Goal: Book appointment/travel/reservation

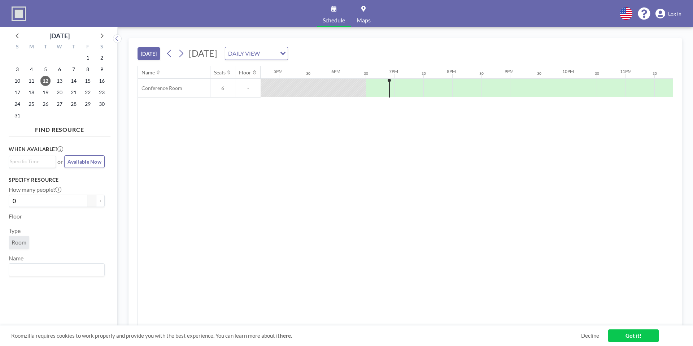
scroll to position [0, 974]
click at [285, 53] on icon "Search for option" at bounding box center [282, 54] width 5 height 4
click at [339, 72] on li "WEEKLY VIEW" at bounding box center [329, 76] width 62 height 10
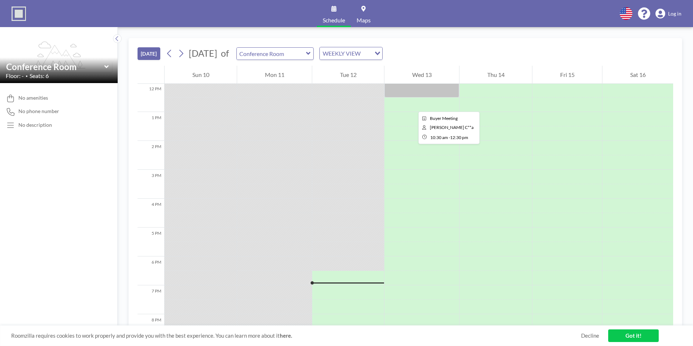
scroll to position [348, 0]
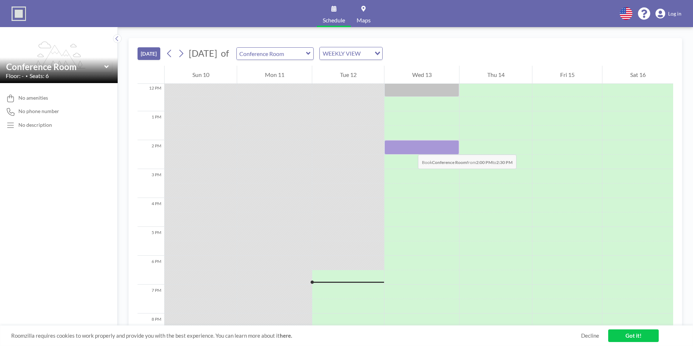
click at [410, 147] on div at bounding box center [421, 147] width 75 height 14
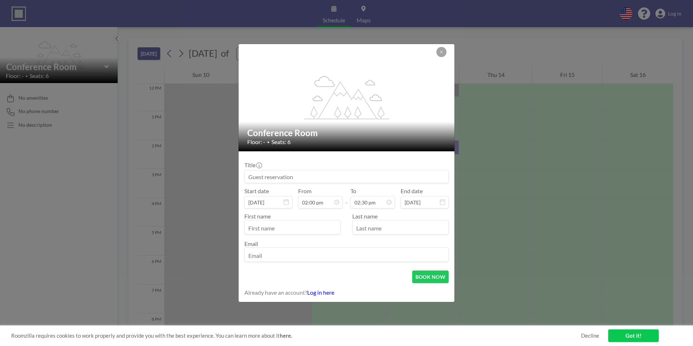
click at [287, 178] on input at bounding box center [346, 176] width 203 height 12
type input "Y"
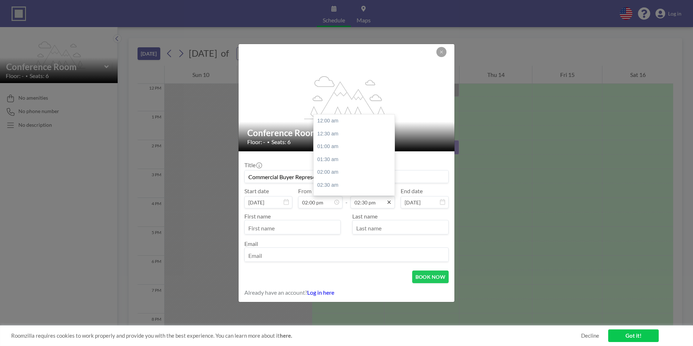
scroll to position [372, 0]
type input "Commercial Buyer Representation Meeting"
click at [335, 134] on div "03:00 pm" at bounding box center [355, 133] width 85 height 13
type input "03:00 pm"
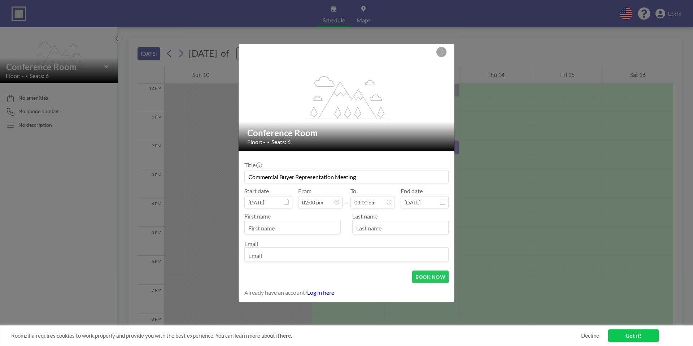
click at [286, 226] on input "text" at bounding box center [293, 227] width 96 height 12
type input "[PERSON_NAME]"
type input "Phoummarath"
click at [285, 252] on input "email" at bounding box center [346, 255] width 203 height 12
type input "[PERSON_NAME][EMAIL_ADDRESS][DOMAIN_NAME]"
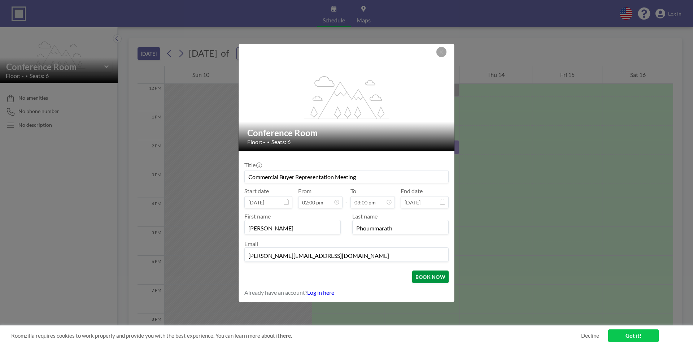
click at [435, 277] on button "BOOK NOW" at bounding box center [430, 276] width 36 height 13
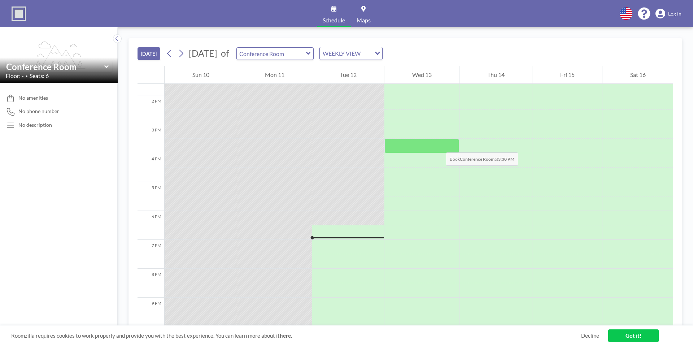
scroll to position [391, 0]
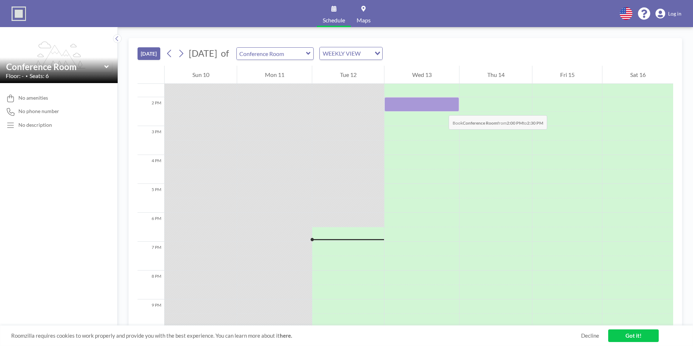
click at [441, 108] on div at bounding box center [421, 104] width 75 height 14
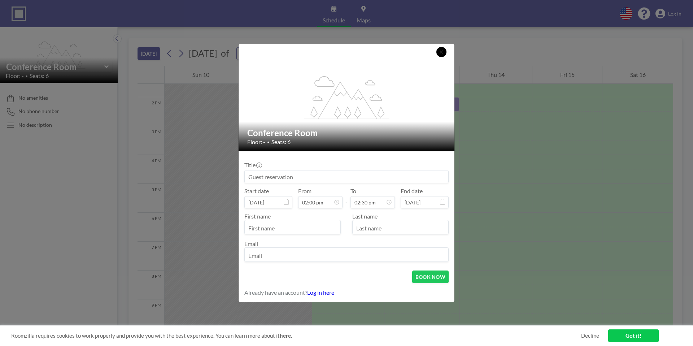
click at [442, 52] on icon at bounding box center [441, 52] width 4 height 4
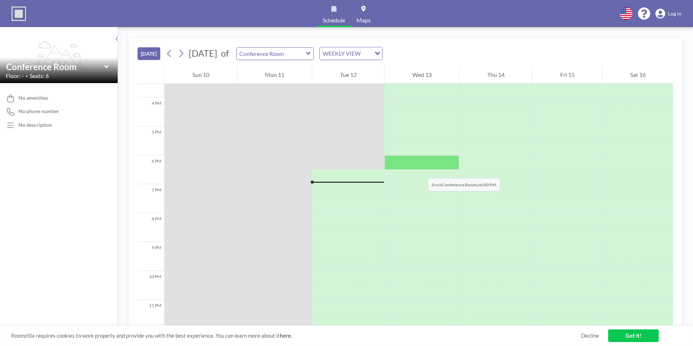
scroll to position [454, 0]
click at [634, 338] on link "Got it!" at bounding box center [633, 335] width 50 height 13
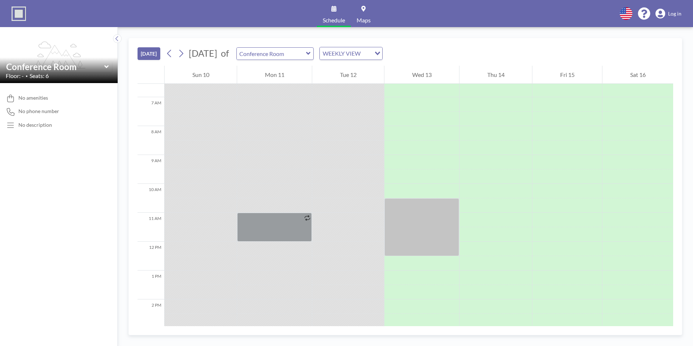
scroll to position [190, 0]
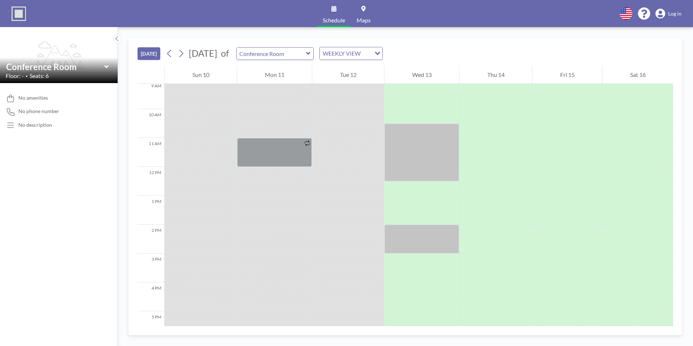
scroll to position [263, 0]
